Goal: Task Accomplishment & Management: Use online tool/utility

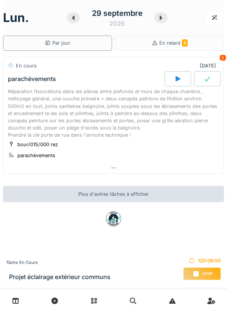
click at [207, 271] on span "Stop" at bounding box center [207, 273] width 9 height 5
click at [181, 78] on icon at bounding box center [178, 79] width 8 height 6
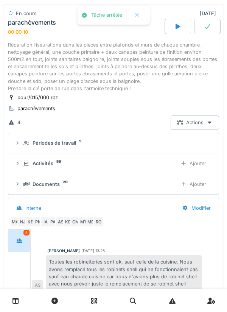
scroll to position [28, 0]
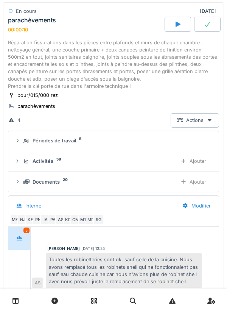
click at [199, 159] on div "Ajouter" at bounding box center [193, 161] width 39 height 14
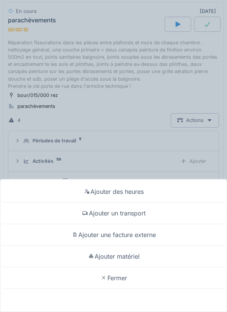
click at [155, 256] on div "Ajouter matériel" at bounding box center [114, 257] width 224 height 22
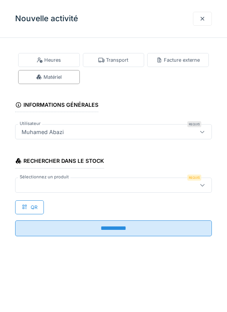
click at [202, 189] on div at bounding box center [203, 185] width 18 height 14
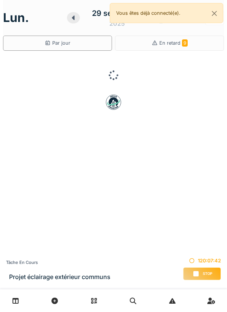
click at [79, 20] on div at bounding box center [73, 17] width 13 height 11
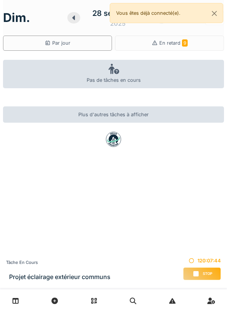
click at [74, 17] on icon at bounding box center [73, 18] width 3 height 5
click at [77, 20] on icon at bounding box center [76, 18] width 8 height 6
click at [76, 19] on icon at bounding box center [74, 18] width 8 height 6
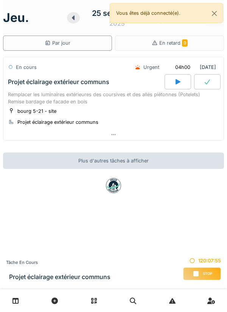
click at [177, 111] on div "bourg 5-21 - site Projet éclairage extérieur communs" at bounding box center [113, 116] width 211 height 19
click at [42, 89] on div "Projet éclairage extérieur communs" at bounding box center [85, 81] width 158 height 15
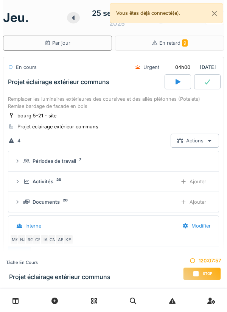
scroll to position [27, 0]
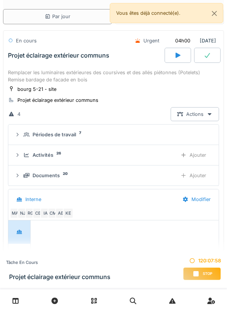
click at [188, 175] on div "Ajouter" at bounding box center [193, 176] width 39 height 14
click at [184, 156] on icon at bounding box center [183, 155] width 4 height 4
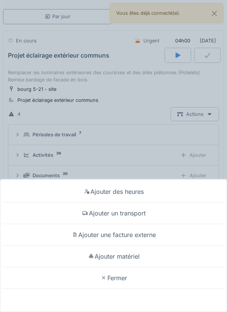
click at [150, 253] on div "Ajouter matériel" at bounding box center [114, 257] width 224 height 22
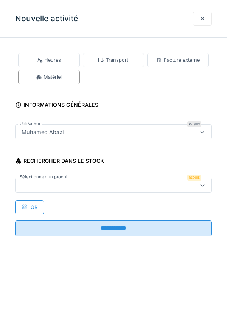
click at [203, 186] on icon at bounding box center [203, 185] width 6 height 5
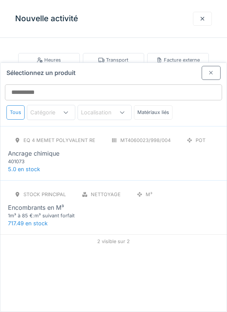
click at [190, 133] on div "Eq 4 Memet polyvalent RE MT4060023/998/004 POT Ancrage chimique 401073 5.0 en s…" at bounding box center [113, 153] width 227 height 54
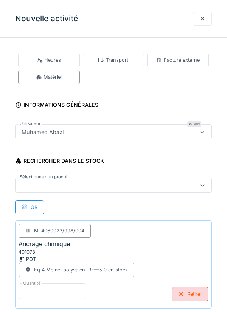
click at [59, 291] on input "*" at bounding box center [52, 291] width 67 height 16
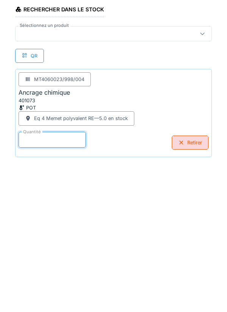
scroll to position [39, 0]
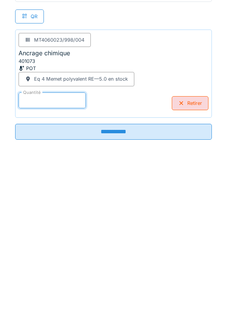
type input "*"
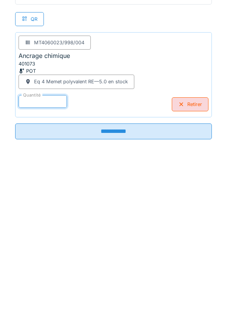
click at [164, 281] on input "**********" at bounding box center [113, 283] width 197 height 16
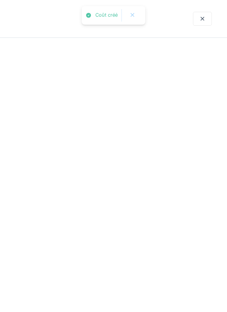
scroll to position [0, 0]
